Goal: Find specific page/section: Find specific page/section

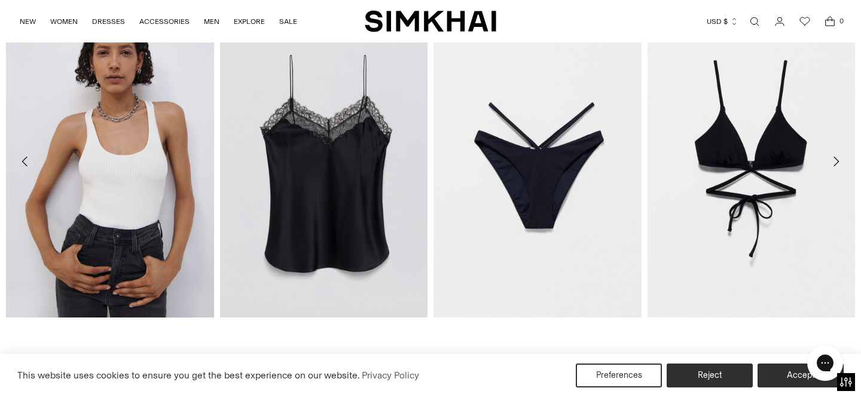
scroll to position [1830, 0]
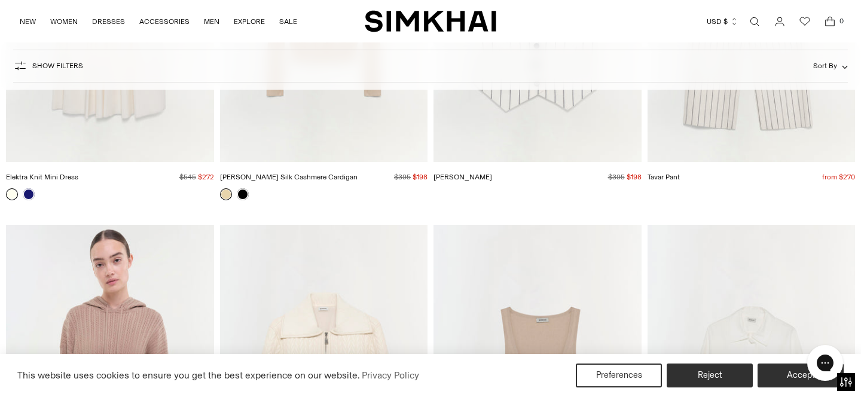
scroll to position [4343, 0]
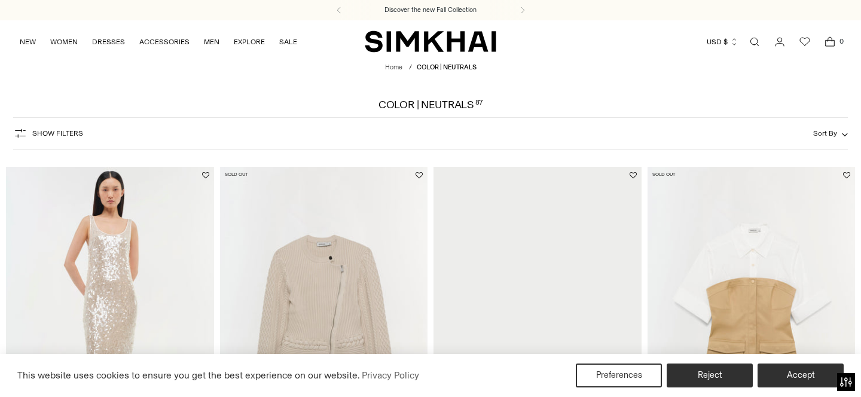
click at [76, 132] on span "Show Filters" at bounding box center [57, 133] width 51 height 8
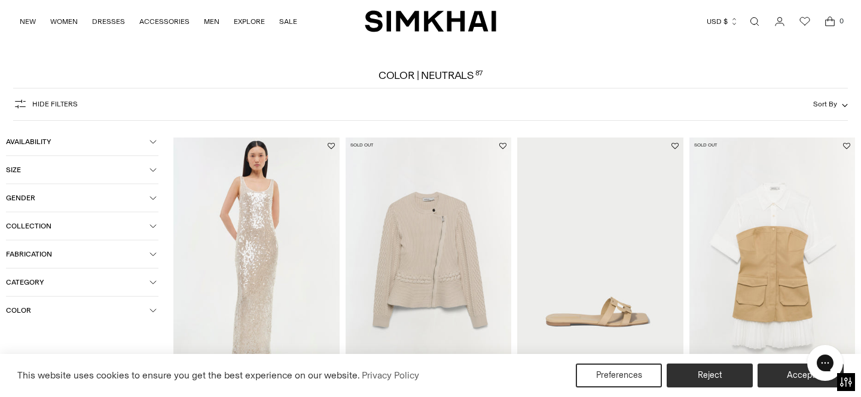
scroll to position [30, 0]
click at [96, 229] on span "Collection" at bounding box center [78, 225] width 144 height 8
click at [91, 279] on button "Category" at bounding box center [82, 282] width 153 height 28
click at [45, 324] on span "Dresses" at bounding box center [32, 321] width 33 height 11
